Goal: Task Accomplishment & Management: Use online tool/utility

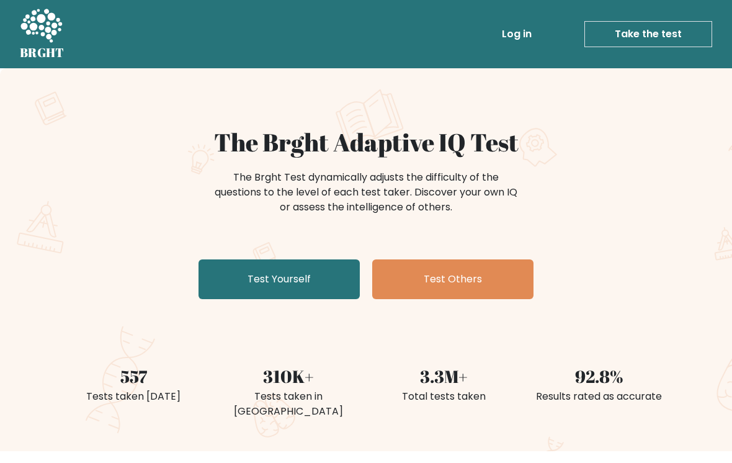
click at [220, 297] on link "Test Yourself" at bounding box center [279, 279] width 161 height 40
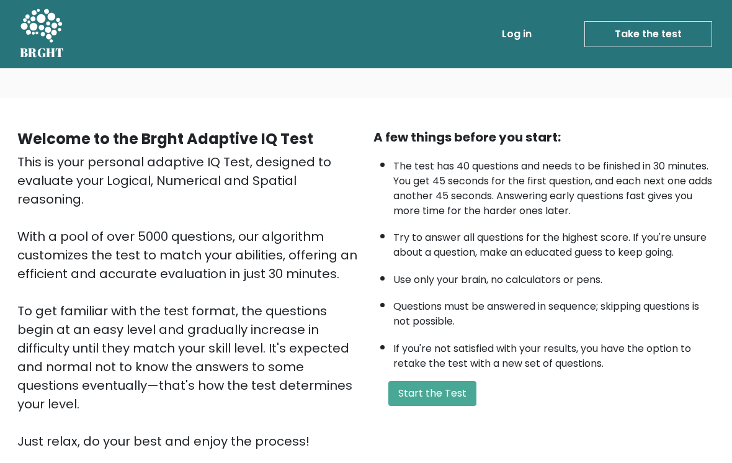
click at [419, 406] on button "Start the Test" at bounding box center [432, 393] width 88 height 25
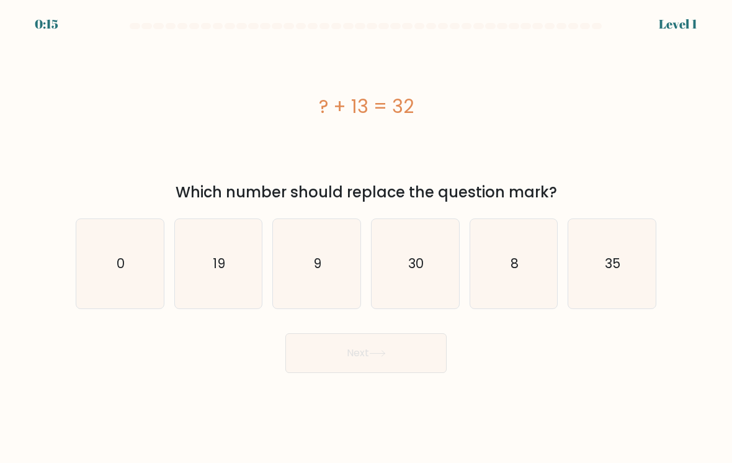
click at [212, 303] on icon "19" at bounding box center [218, 263] width 87 height 87
click at [366, 238] on input "b. 19" at bounding box center [366, 234] width 1 height 6
radio input "true"
click at [344, 345] on button "Next" at bounding box center [365, 353] width 161 height 40
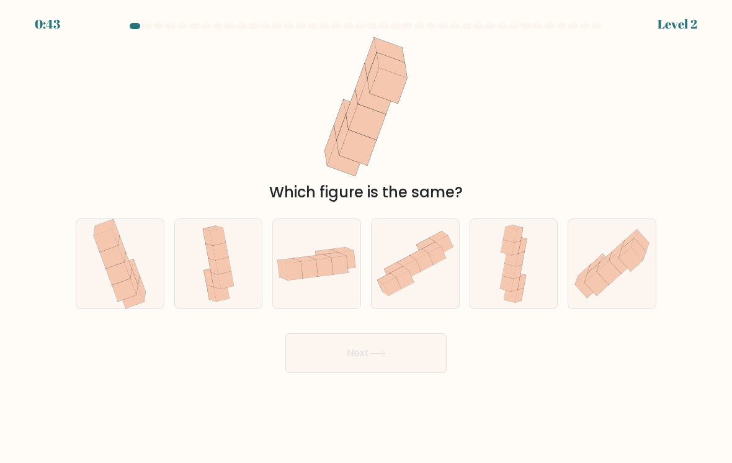
click at [575, 280] on icon at bounding box center [611, 263] width 87 height 76
click at [367, 238] on input "f." at bounding box center [366, 234] width 1 height 6
radio input "true"
click at [370, 365] on button "Next" at bounding box center [365, 353] width 161 height 40
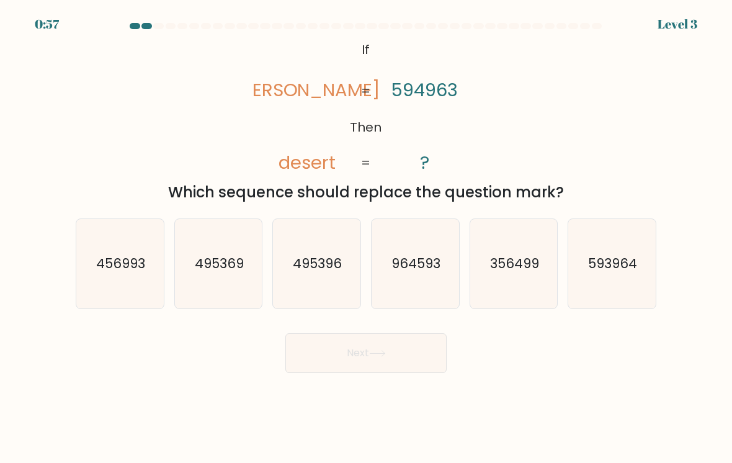
click at [581, 266] on icon "593964" at bounding box center [611, 263] width 87 height 87
click at [367, 238] on input "f. 593964" at bounding box center [366, 234] width 1 height 6
radio input "true"
click at [342, 357] on button "Next" at bounding box center [365, 353] width 161 height 40
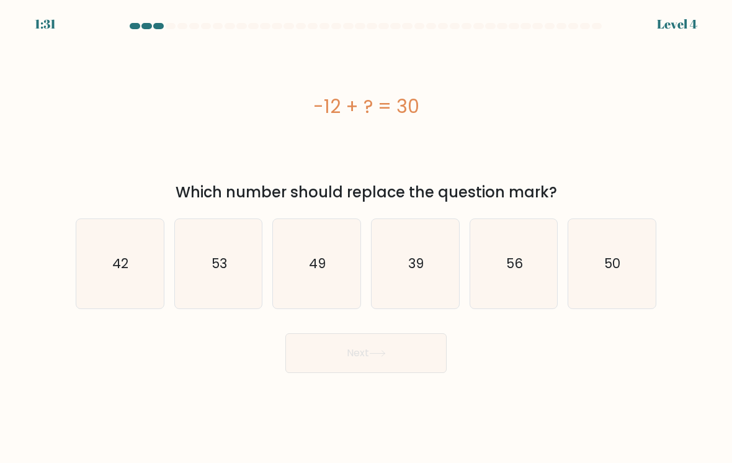
click at [136, 300] on icon "42" at bounding box center [119, 263] width 87 height 87
click at [366, 238] on input "a. 42" at bounding box center [366, 234] width 1 height 6
radio input "true"
click at [345, 346] on button "Next" at bounding box center [365, 353] width 161 height 40
